Goal: Information Seeking & Learning: Learn about a topic

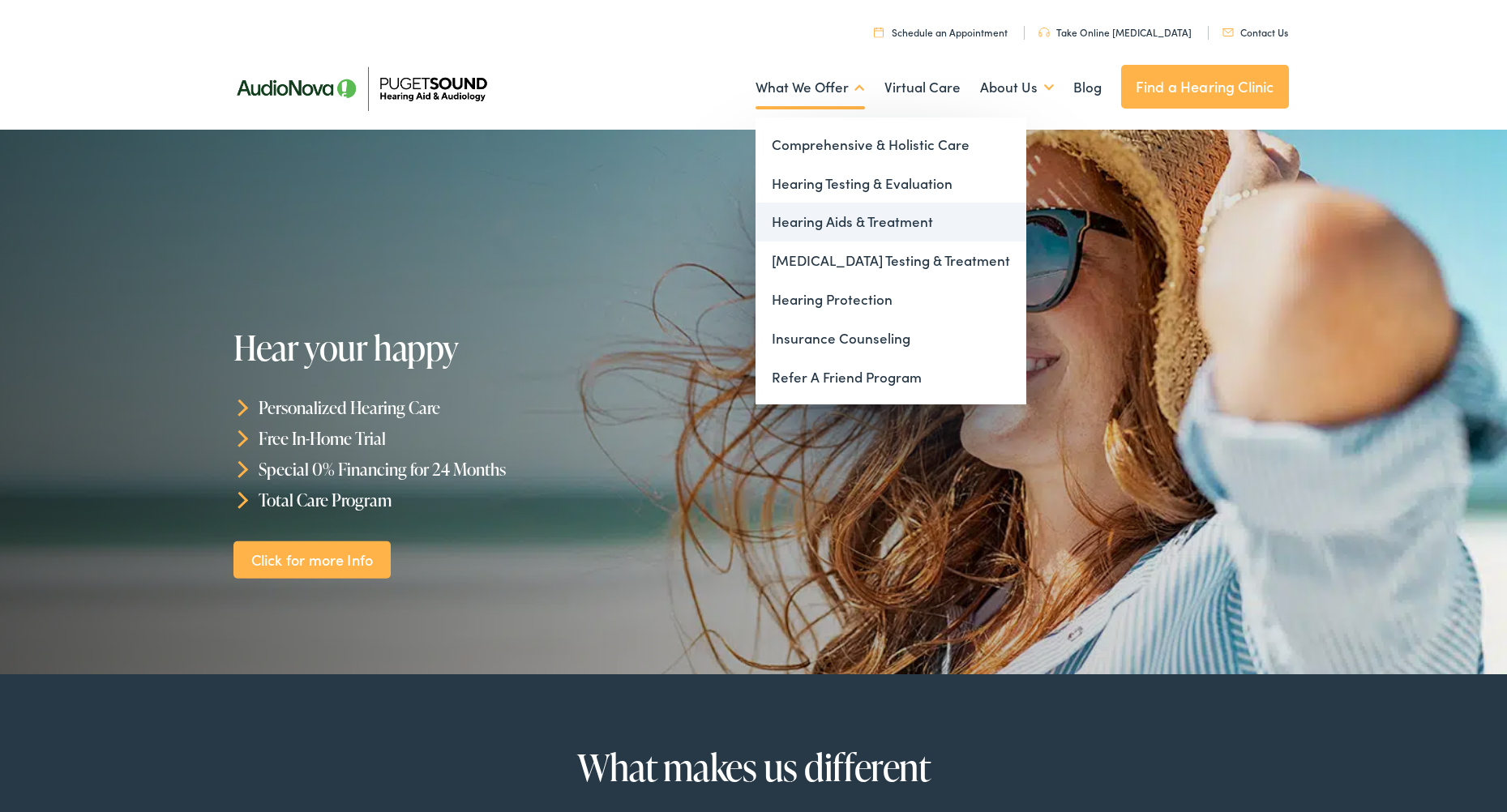
click at [840, 227] on link "Hearing Aids & Treatment" at bounding box center [891, 222] width 271 height 39
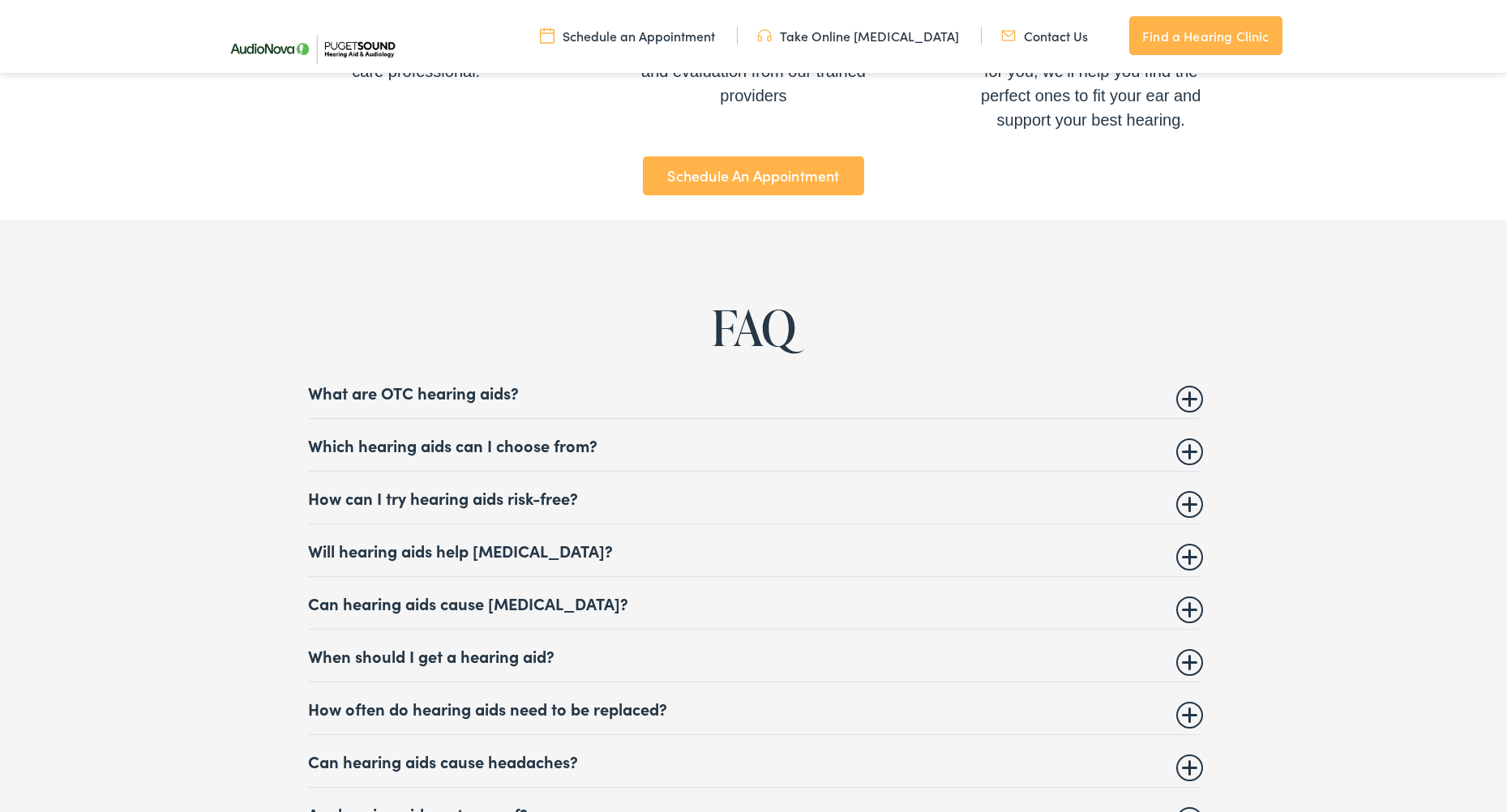
scroll to position [6068, 0]
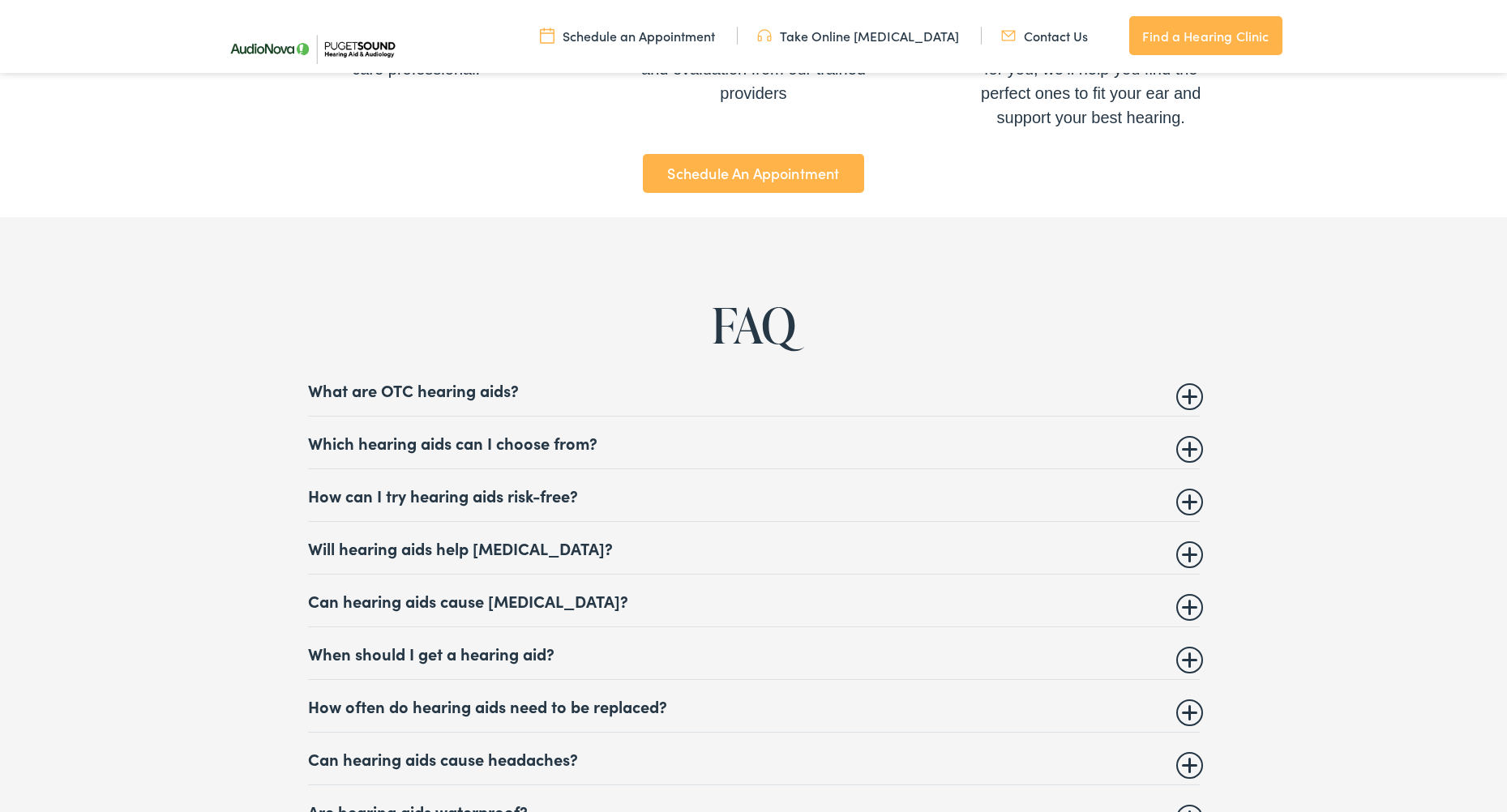
click at [1185, 452] on summary "Which hearing aids can I choose from?" at bounding box center [754, 442] width 891 height 19
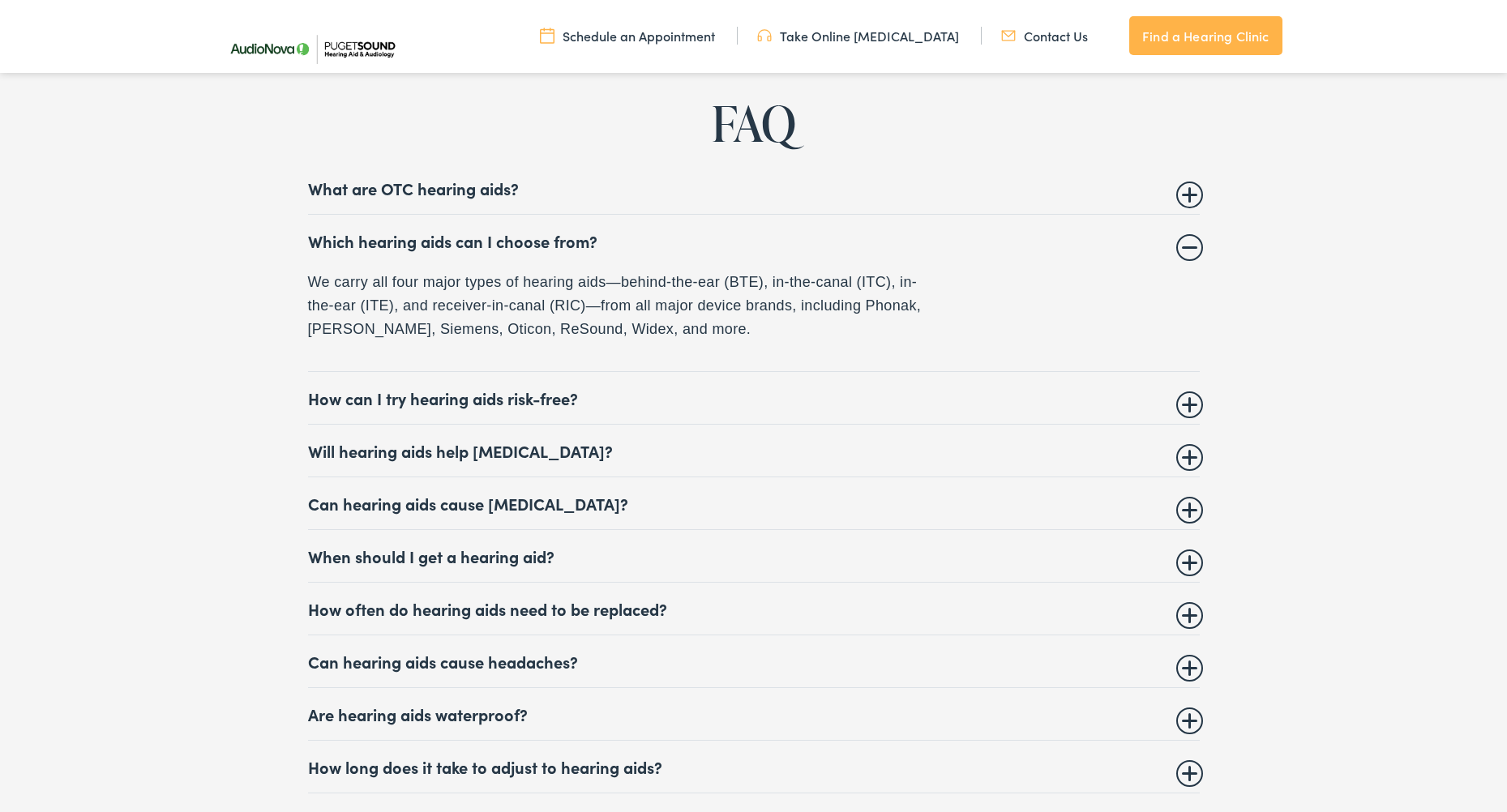
click at [1183, 408] on summary "How can I try hearing aids risk-free?" at bounding box center [754, 397] width 891 height 19
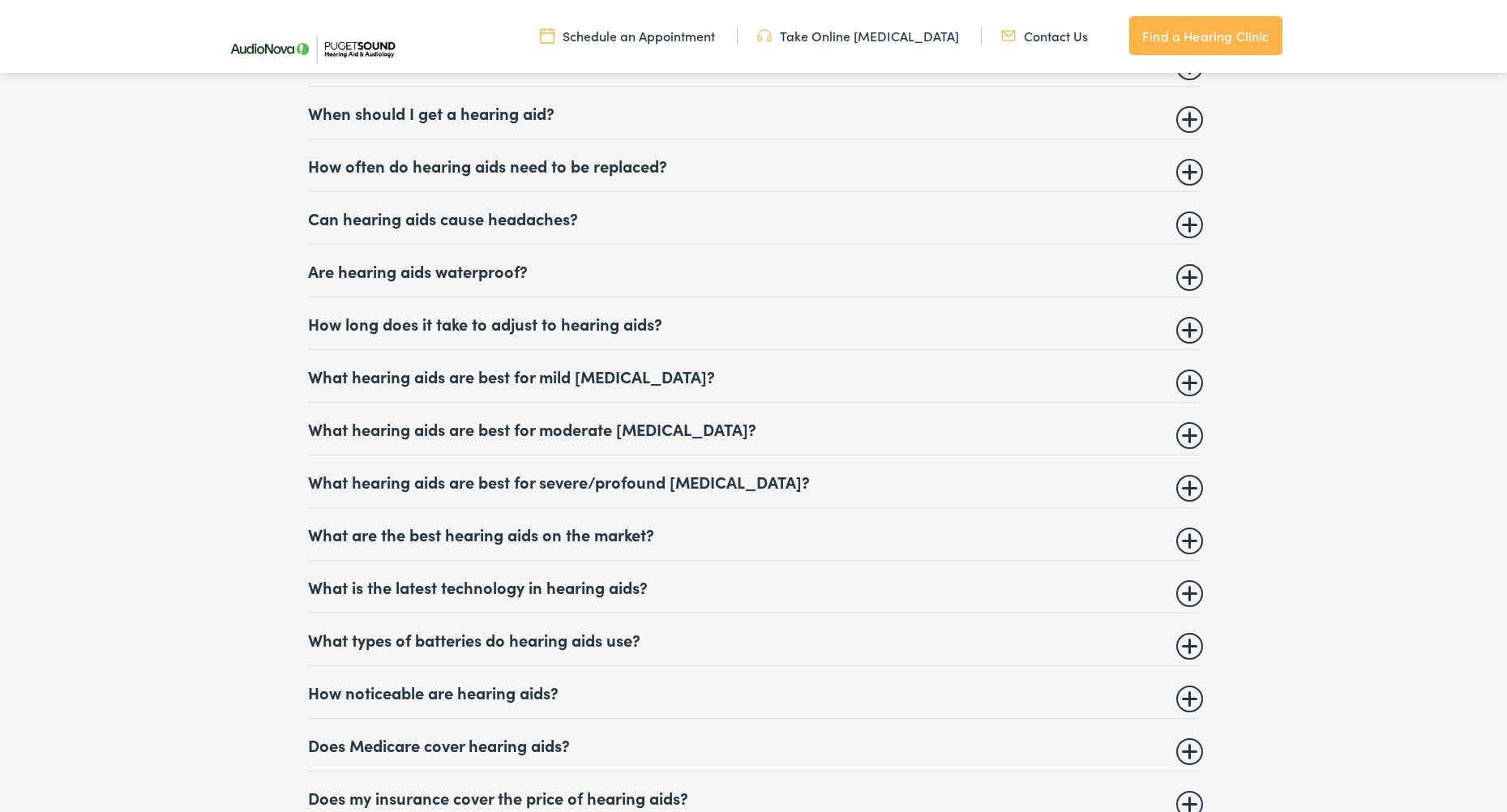
scroll to position [6847, 0]
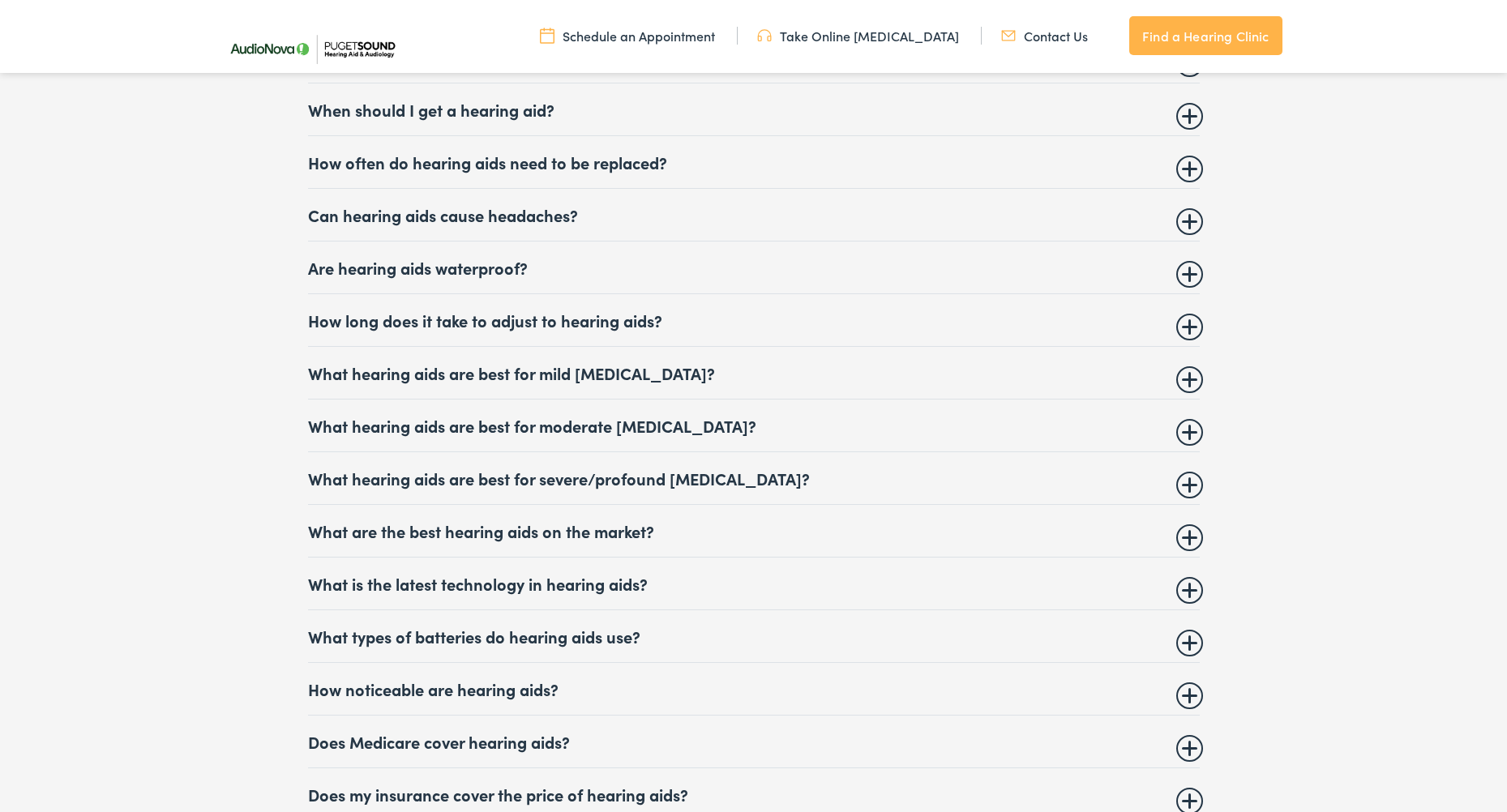
click at [1193, 488] on summary "What hearing aids are best for severe/profound [MEDICAL_DATA]?" at bounding box center [754, 477] width 891 height 19
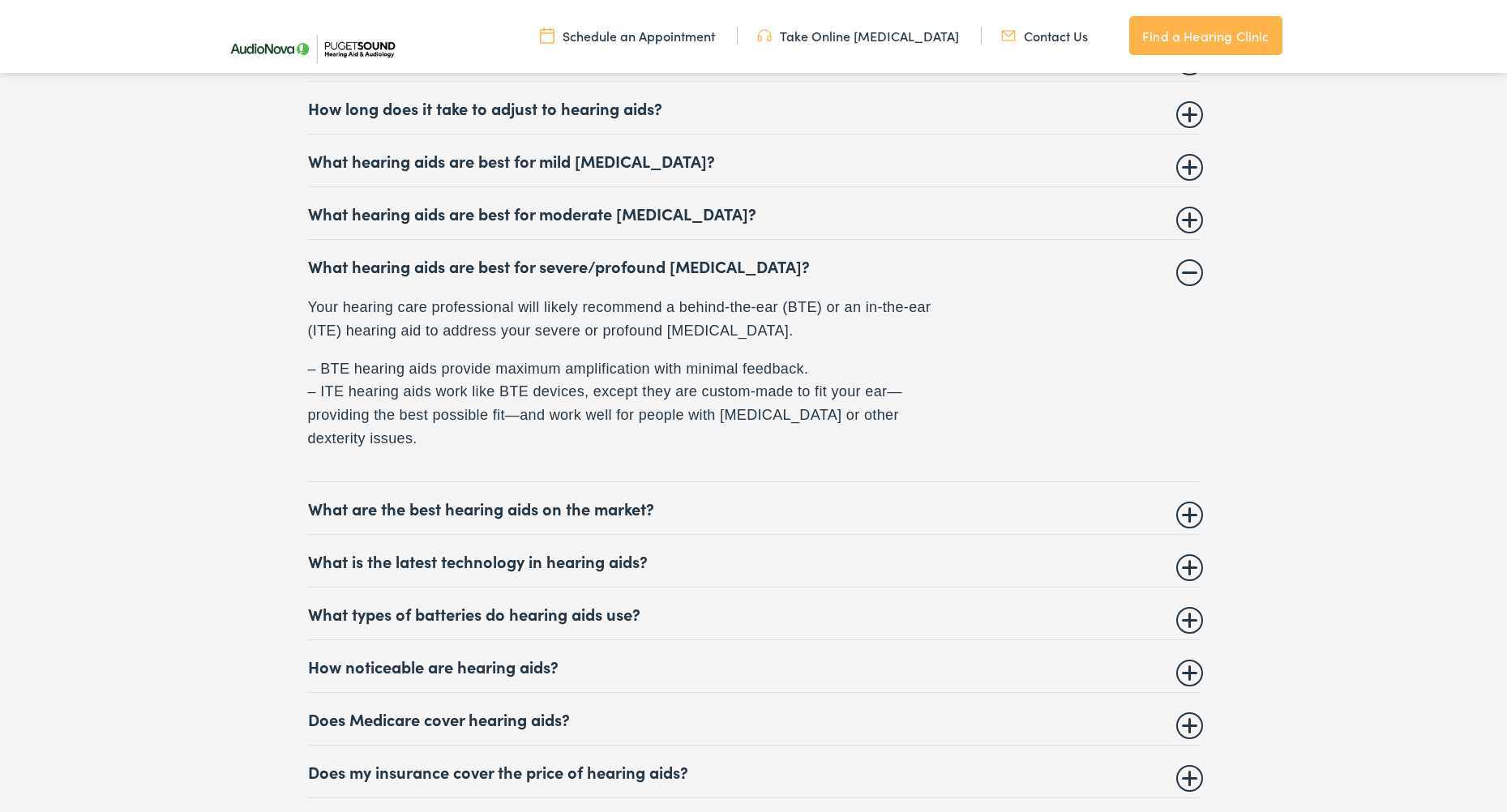
scroll to position [6823, 0]
click at [1182, 565] on summary "What is the latest technology in hearing aids?" at bounding box center [754, 561] width 891 height 19
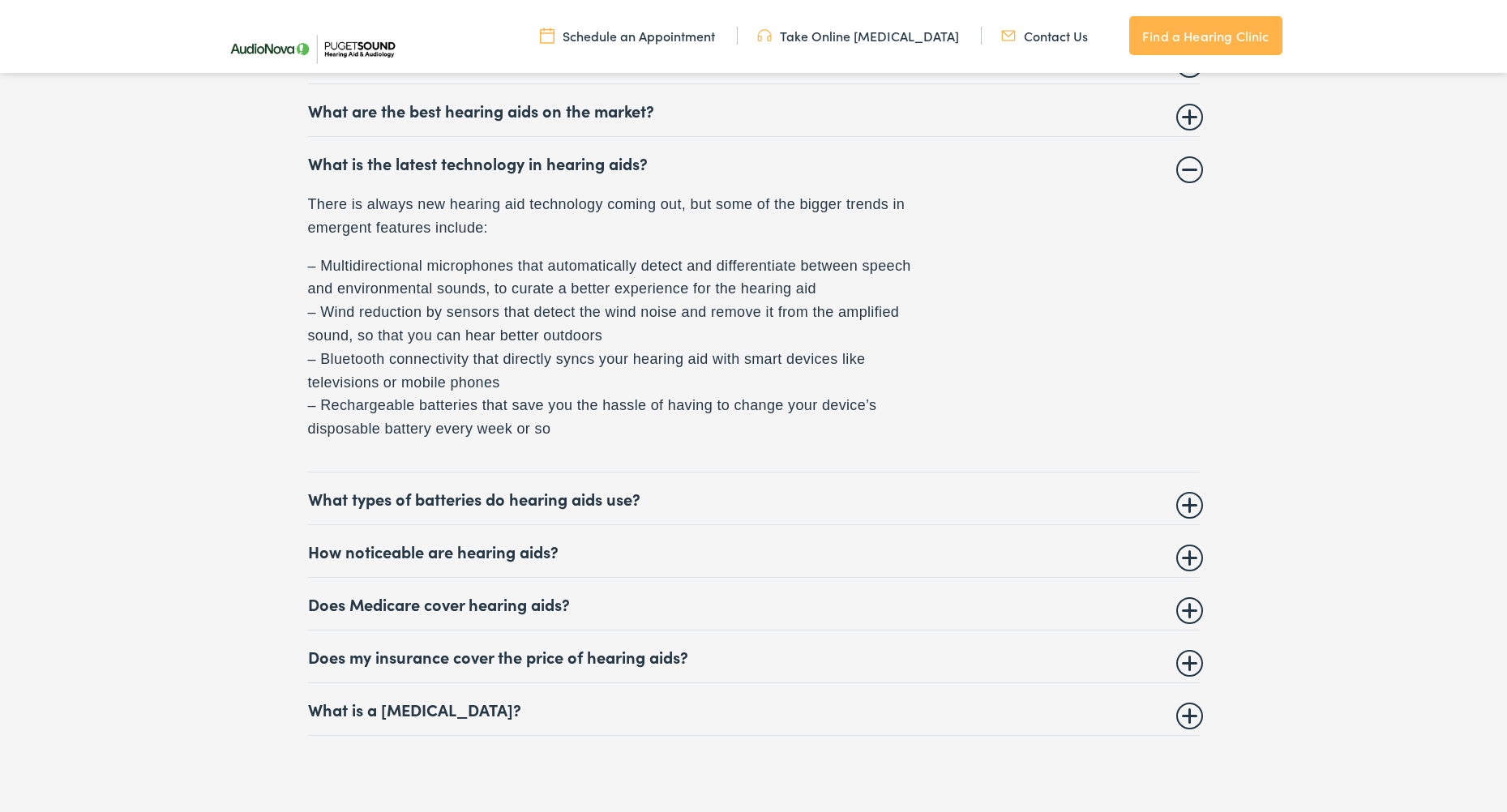
scroll to position [7025, 0]
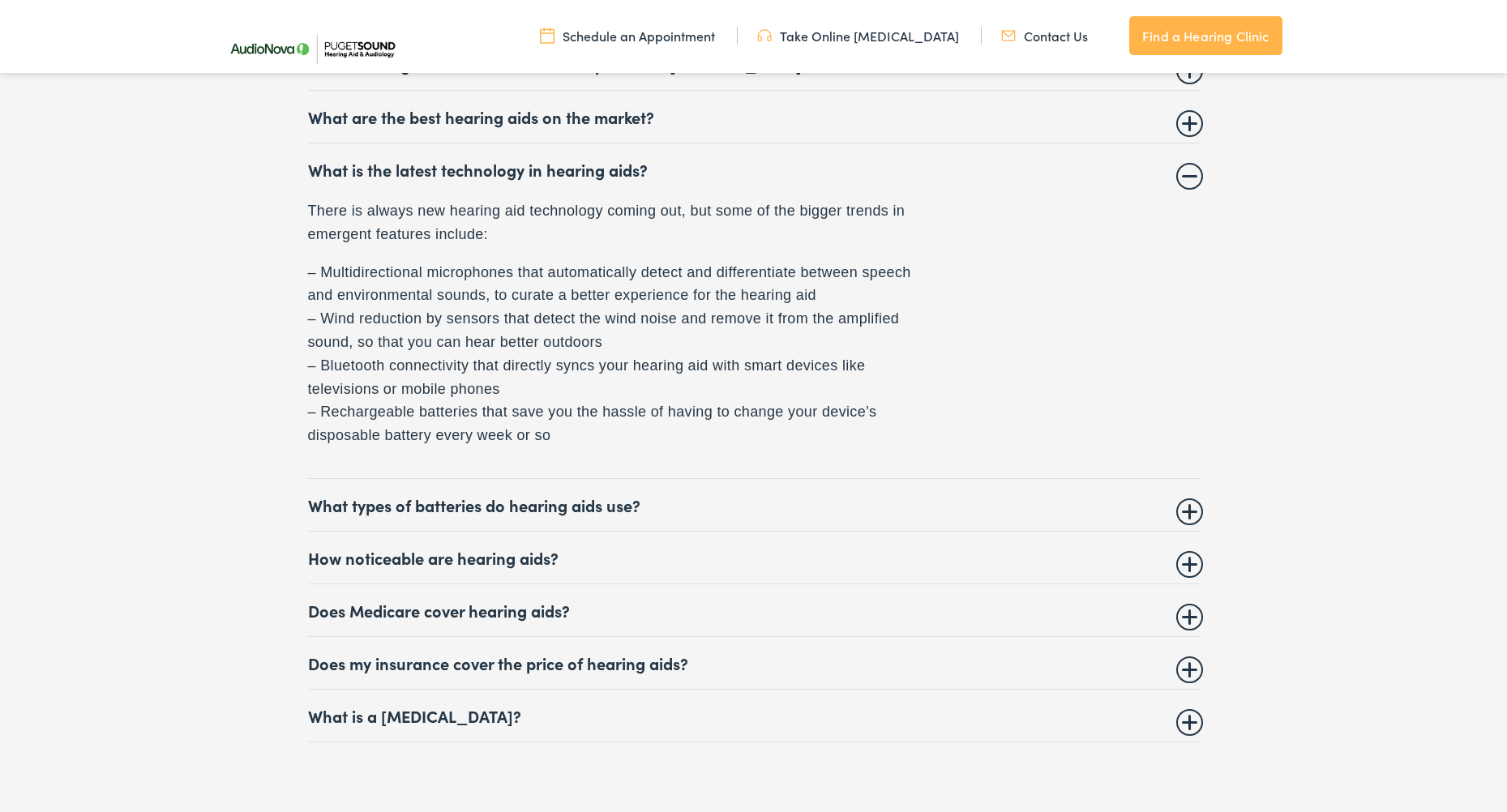
click at [1187, 618] on summary "Does Medicare cover hearing aids?" at bounding box center [754, 610] width 891 height 19
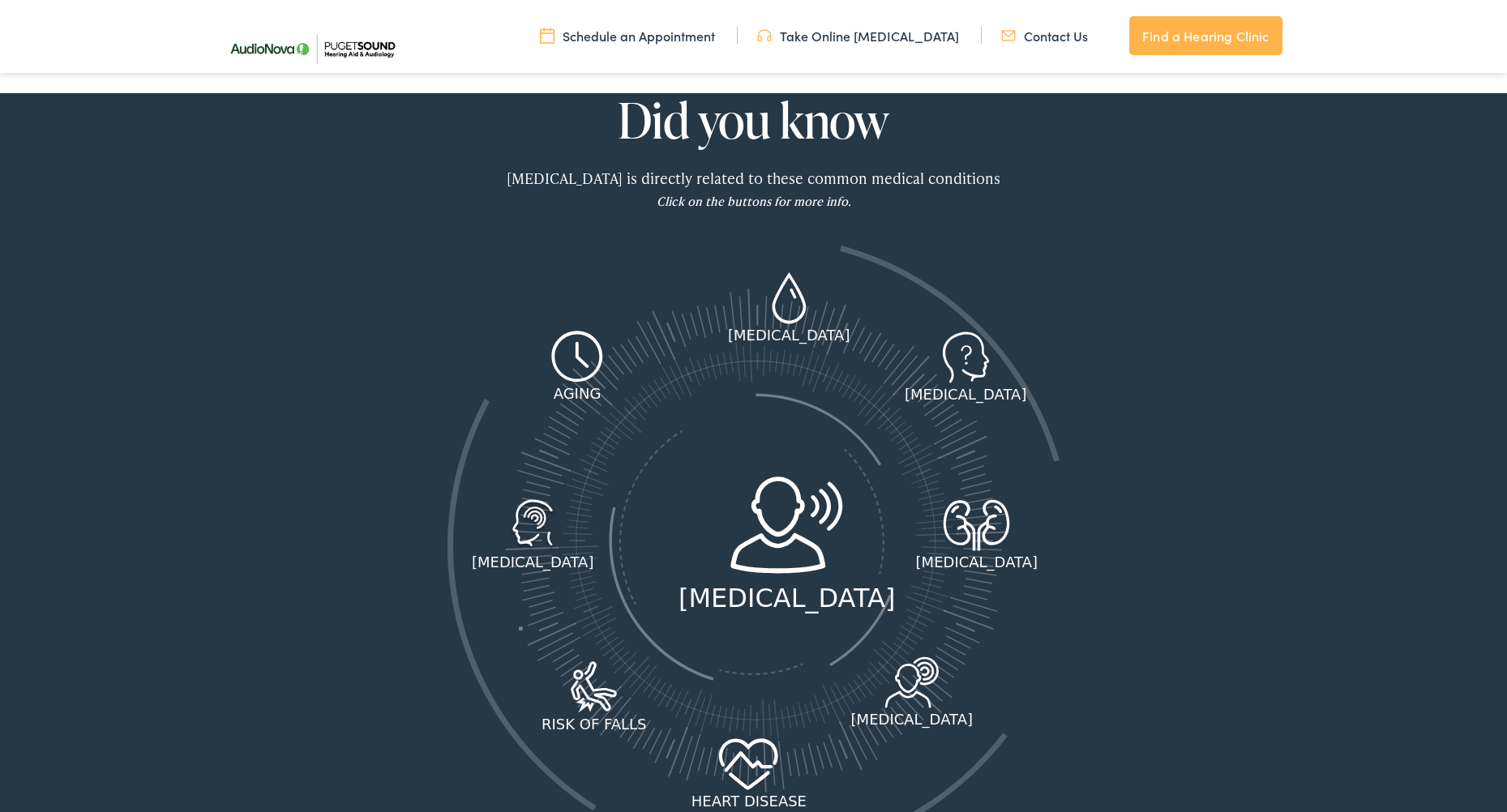
scroll to position [2032, 0]
